Goal: Task Accomplishment & Management: Manage account settings

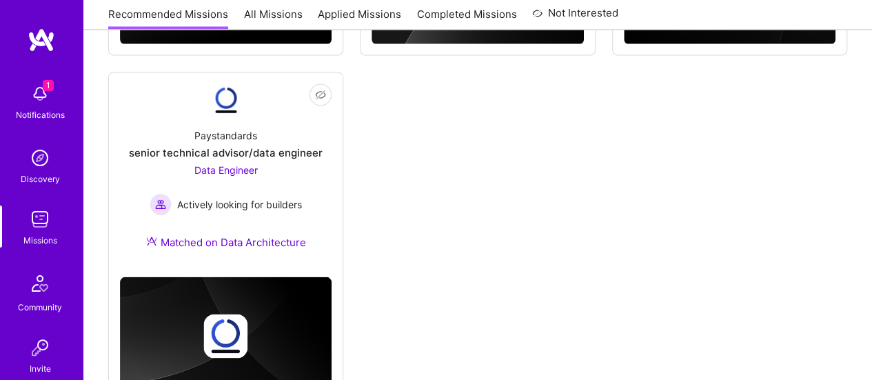
scroll to position [1181, 0]
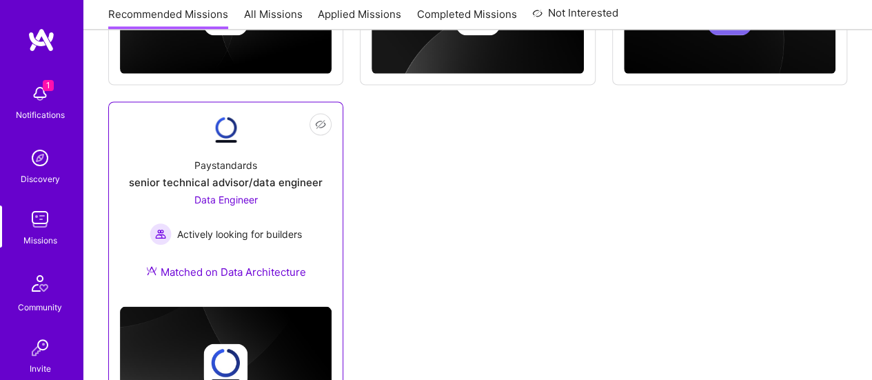
click at [236, 186] on div "senior technical advisor/data engineer" at bounding box center [226, 181] width 194 height 14
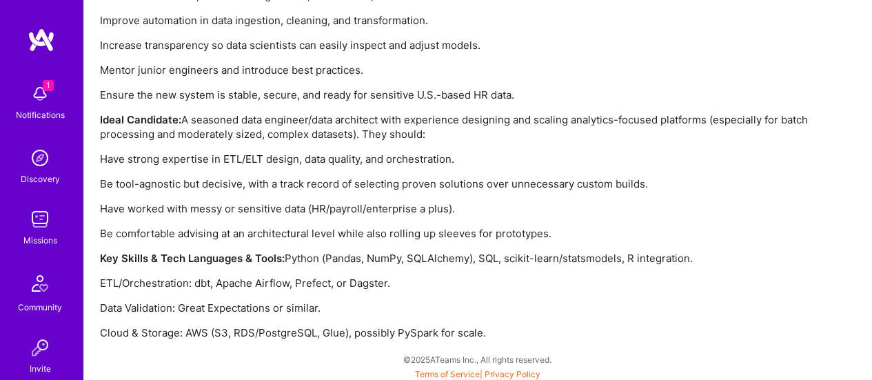
scroll to position [1322, 0]
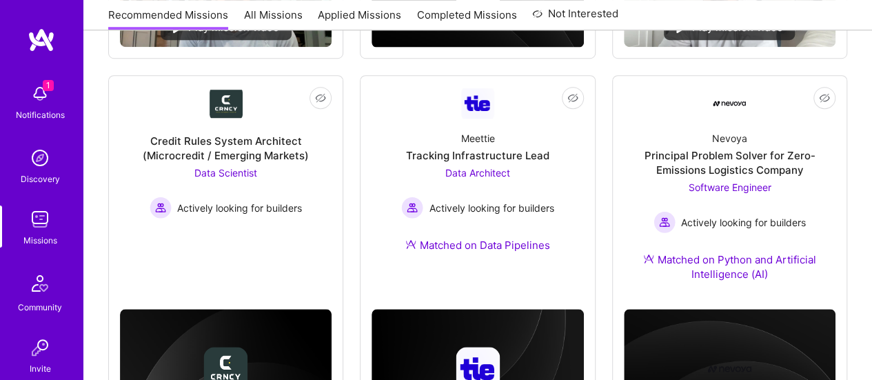
scroll to position [178, 0]
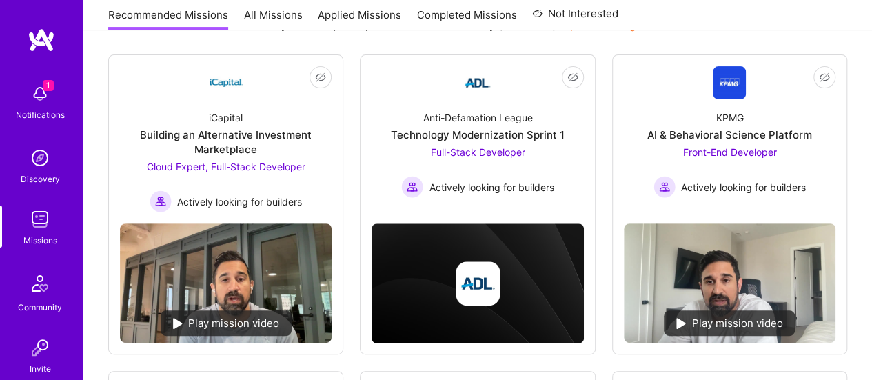
click at [273, 13] on link "All Missions" at bounding box center [273, 19] width 59 height 23
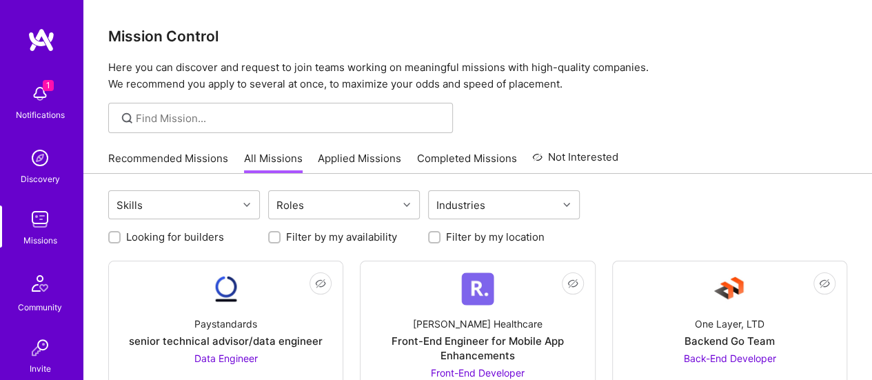
click at [445, 155] on link "Completed Missions" at bounding box center [467, 162] width 100 height 23
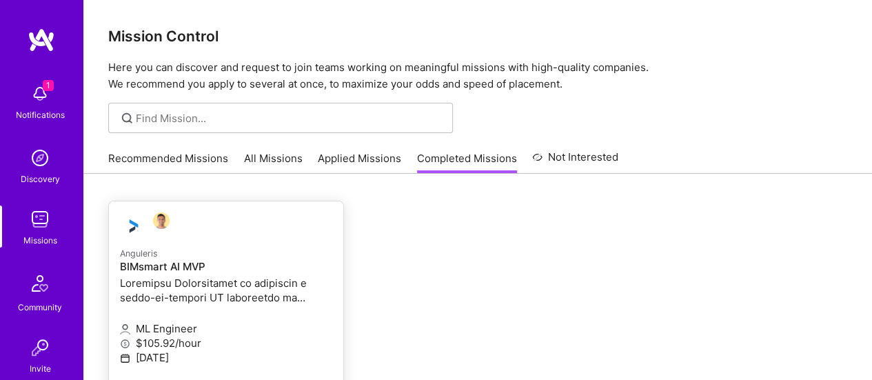
click at [157, 291] on p at bounding box center [226, 290] width 212 height 29
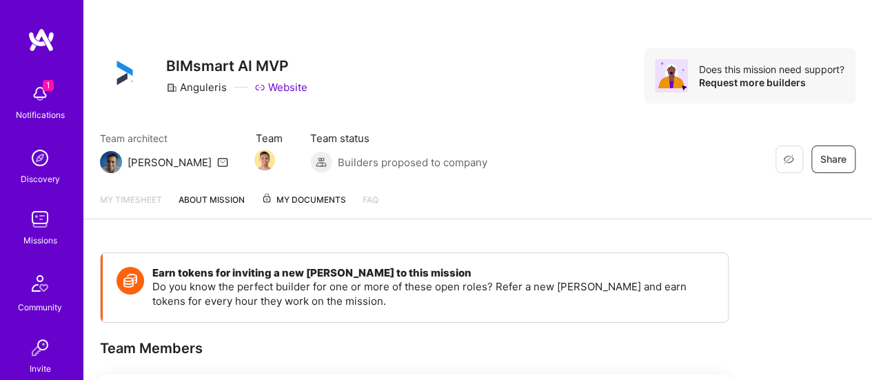
click at [324, 198] on span "My Documents" at bounding box center [303, 199] width 85 height 15
